Goal: Information Seeking & Learning: Learn about a topic

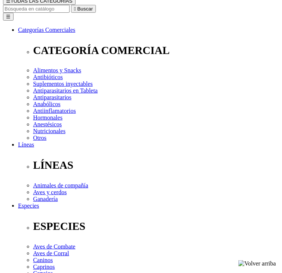
drag, startPoint x: 257, startPoint y: 91, endPoint x: 61, endPoint y: 131, distance: 200.5
click at [127, 112] on div at bounding box center [94, 18] width 188 height 188
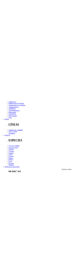
scroll to position [154, 0]
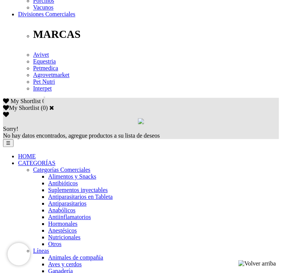
scroll to position [389, 0]
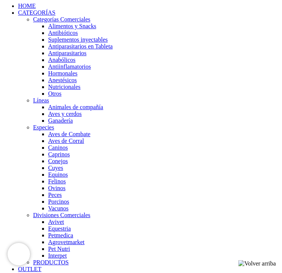
scroll to position [560, 0]
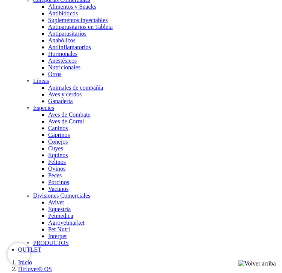
drag, startPoint x: 113, startPoint y: 131, endPoint x: 221, endPoint y: 136, distance: 107.9
copy p "Difloxacina (como clorhidrato) 100 mg"
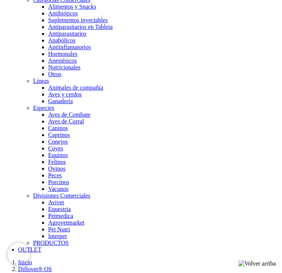
drag, startPoint x: 196, startPoint y: 198, endPoint x: 54, endPoint y: 140, distance: 153.3
copy p "Para casos de [MEDICAL_DATA] Crónica (ERC) causada por cepas sensibles de [MEDI…"
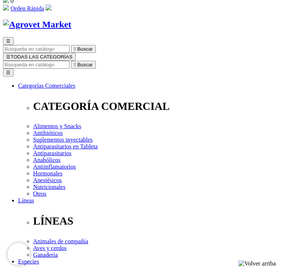
scroll to position [0, 0]
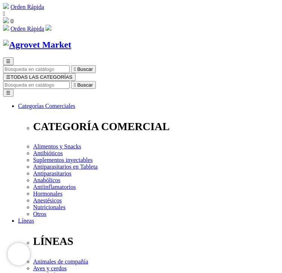
drag, startPoint x: 204, startPoint y: 33, endPoint x: 120, endPoint y: 35, distance: 84.2
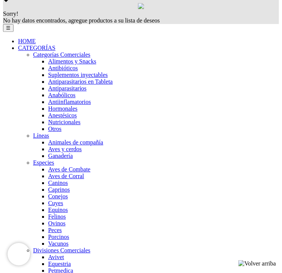
scroll to position [506, 0]
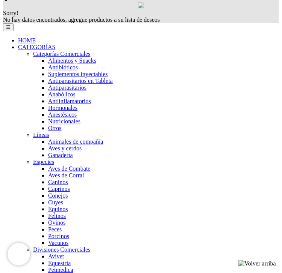
drag, startPoint x: 114, startPoint y: 194, endPoint x: 75, endPoint y: 206, distance: 41.2
copy div "10 mg/kg de p.v., por lo menos durante 5 días."
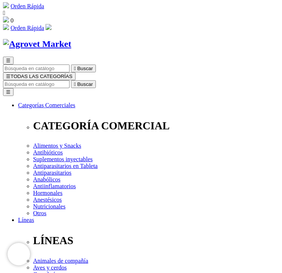
scroll to position [0, 0]
